Goal: Navigation & Orientation: Find specific page/section

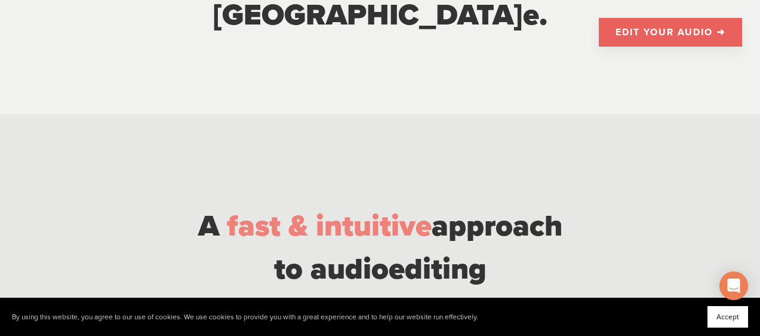
scroll to position [717, 0]
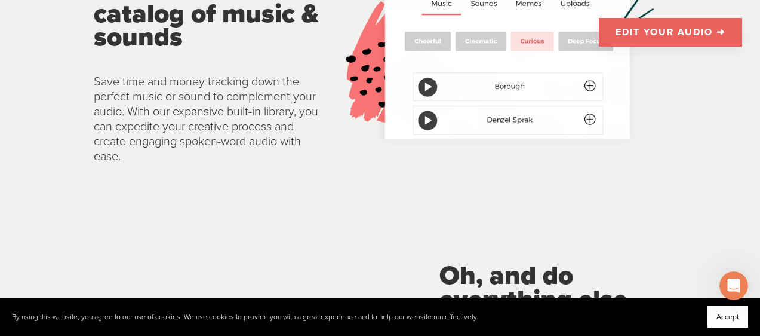
scroll to position [2389, 0]
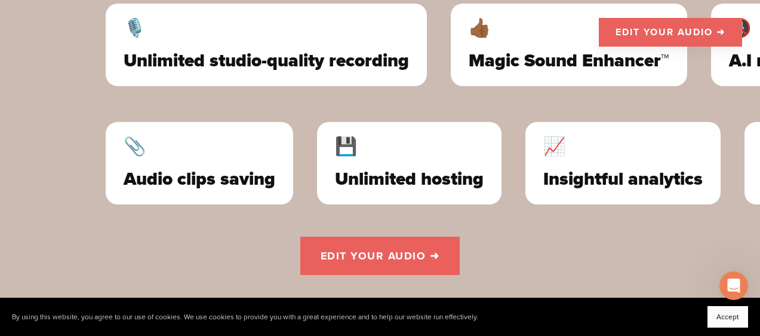
scroll to position [3344, 0]
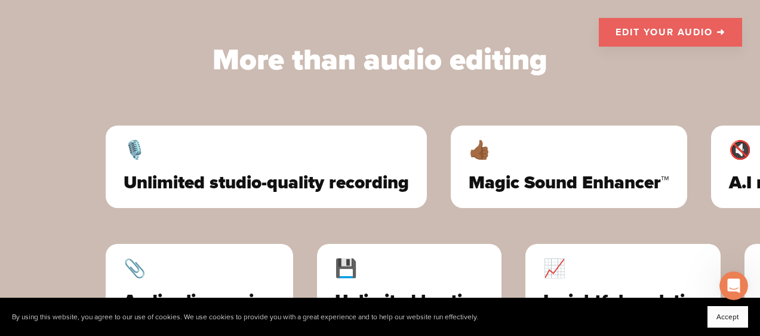
click at [743, 319] on button "Accept" at bounding box center [728, 316] width 41 height 21
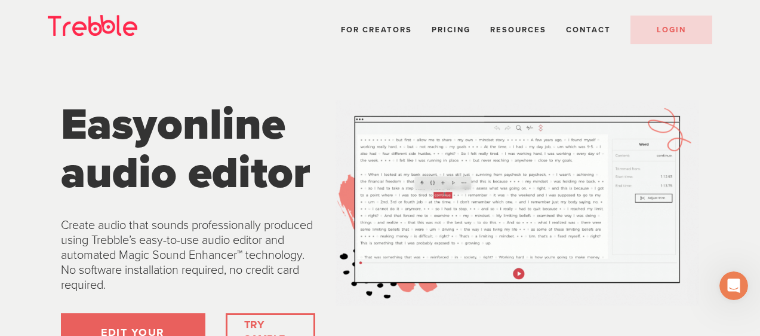
click at [501, 23] on div "Resources Help Center Feature Requests Blog FAQ" at bounding box center [518, 30] width 56 height 16
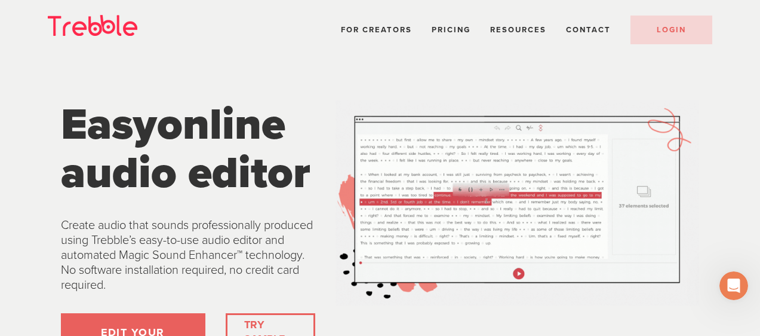
click at [0, 0] on link "Feature Requests" at bounding box center [0, 0] width 0 height 0
